Goal: Transaction & Acquisition: Purchase product/service

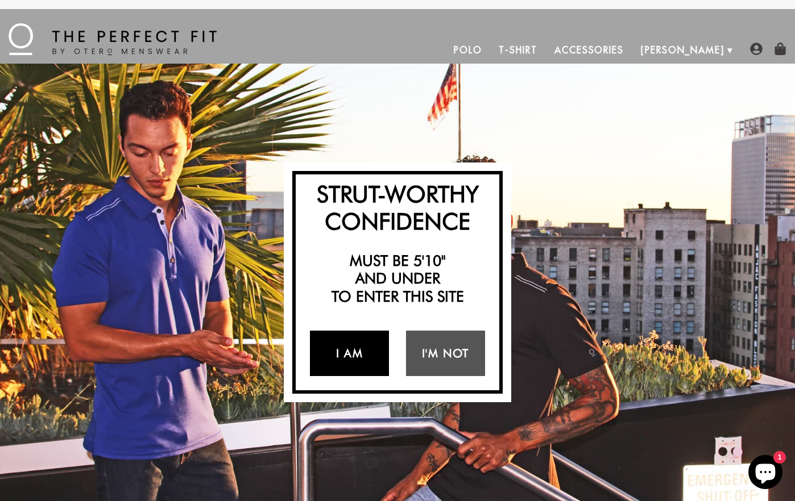
click at [335, 358] on link "I Am" at bounding box center [349, 353] width 79 height 45
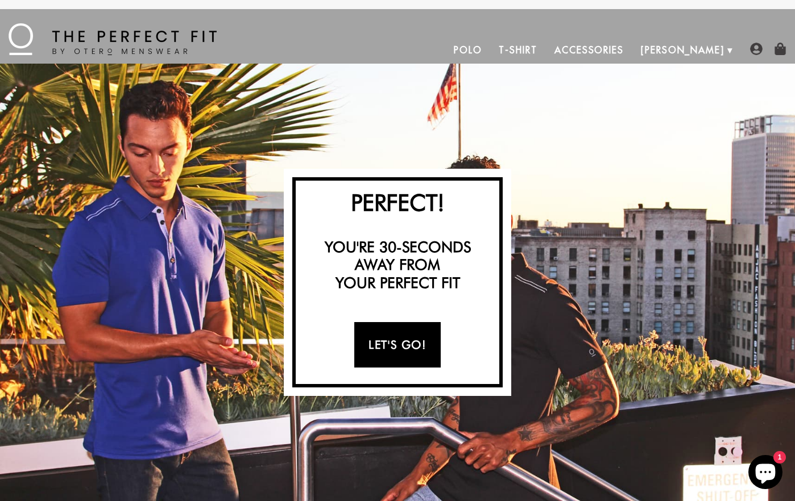
click at [375, 358] on link "Let's Go!" at bounding box center [397, 344] width 86 height 45
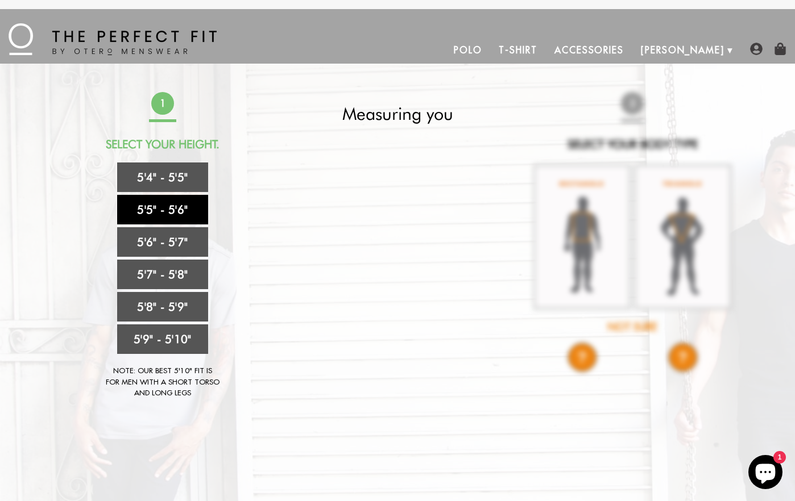
click at [174, 217] on link "5'5" - 5'6"" at bounding box center [162, 210] width 91 height 30
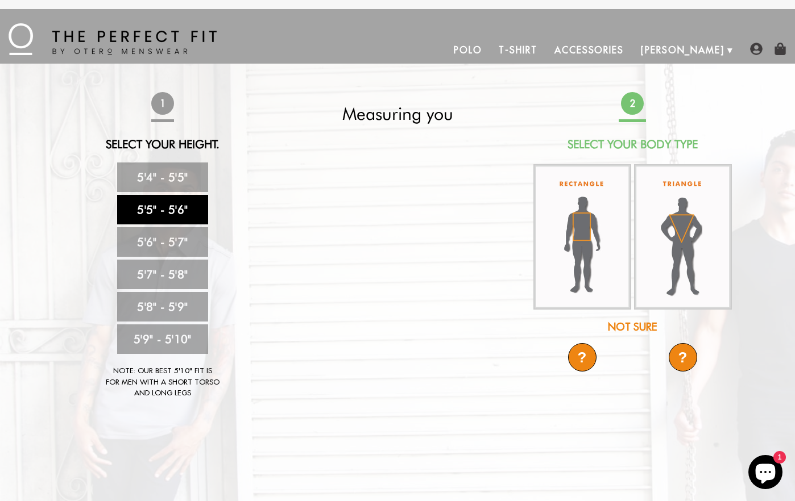
click at [177, 210] on link "5'5" - 5'6"" at bounding box center [162, 210] width 91 height 30
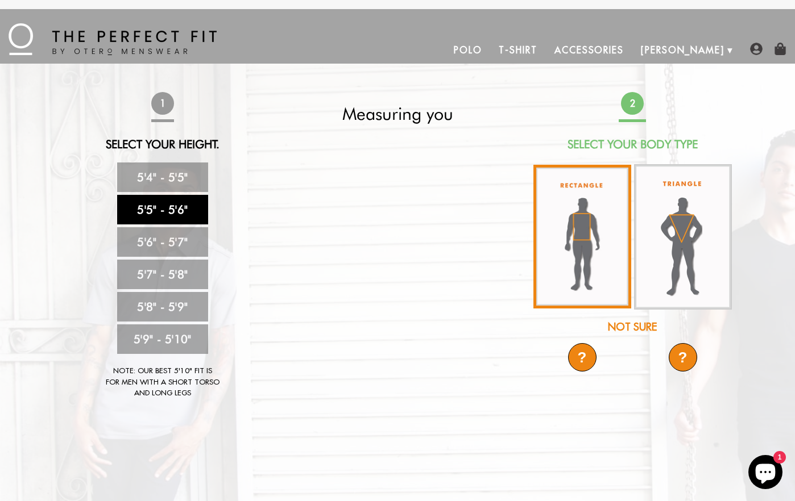
click at [593, 269] on img at bounding box center [582, 237] width 98 height 144
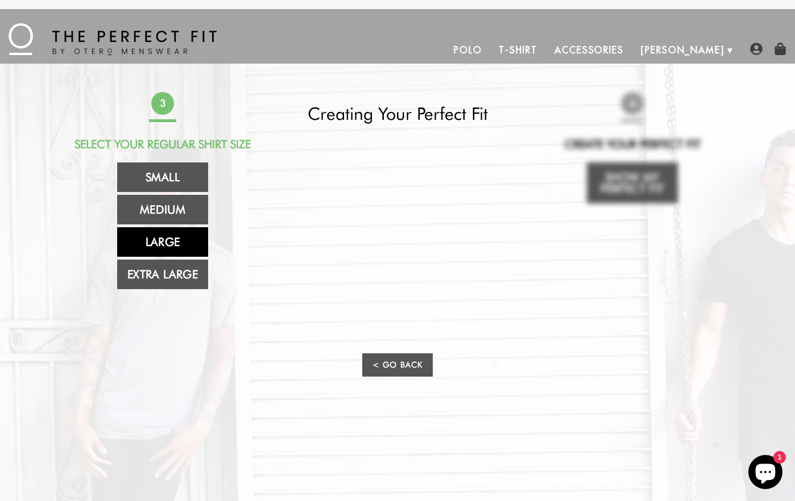
click at [184, 238] on link "Large" at bounding box center [162, 242] width 91 height 30
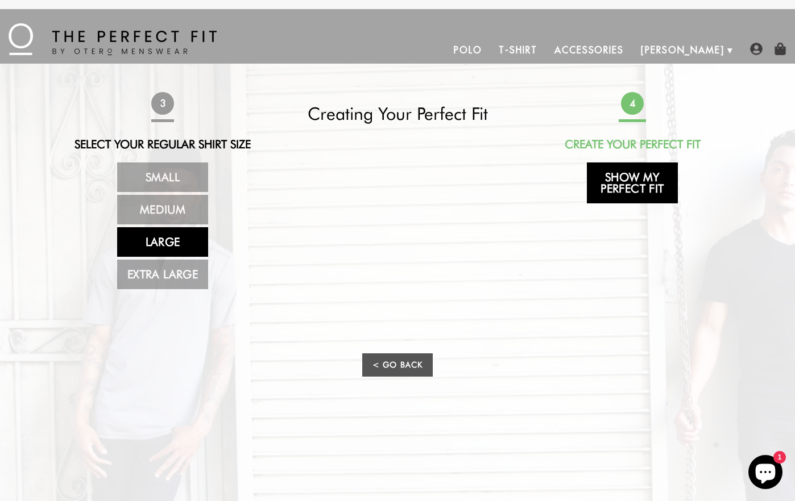
click at [644, 175] on link "Show My Perfect Fit" at bounding box center [632, 183] width 91 height 41
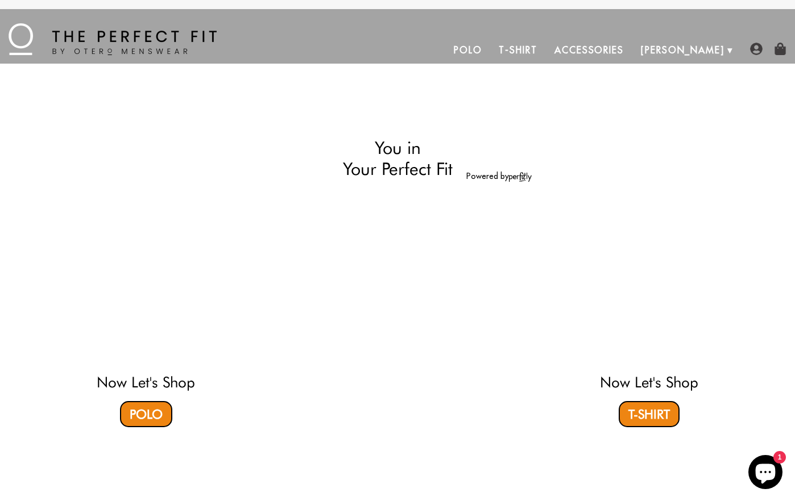
select select "55-56"
select select "L"
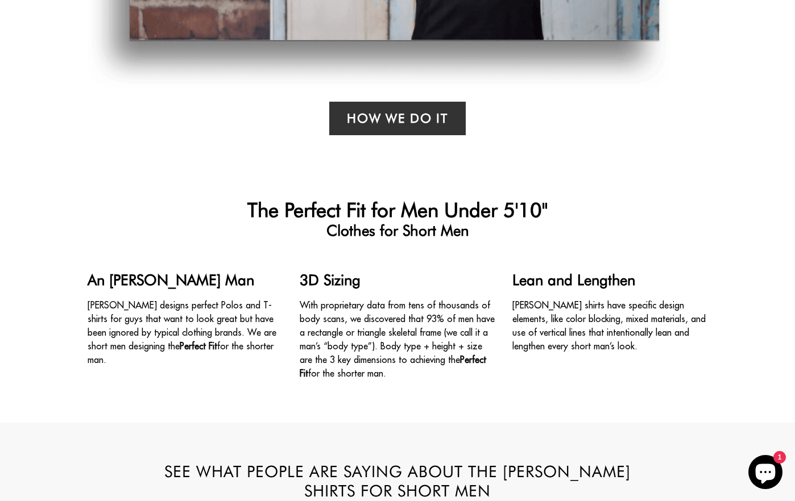
scroll to position [1463, 0]
